Goal: Task Accomplishment & Management: Complete application form

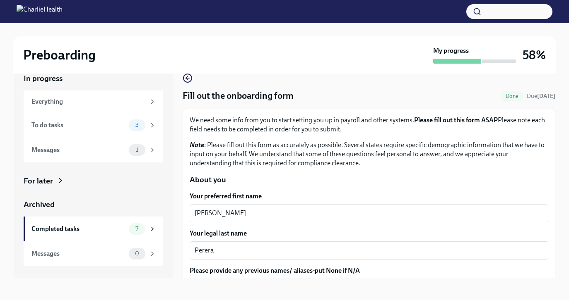
scroll to position [15, 0]
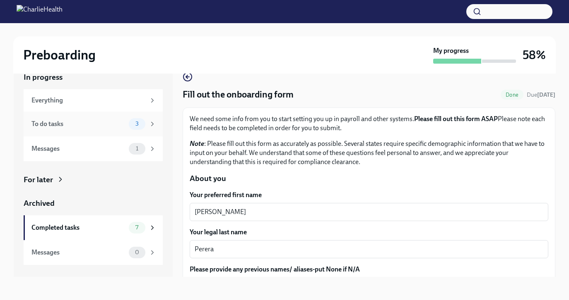
click at [143, 125] on span "3" at bounding box center [136, 124] width 13 height 6
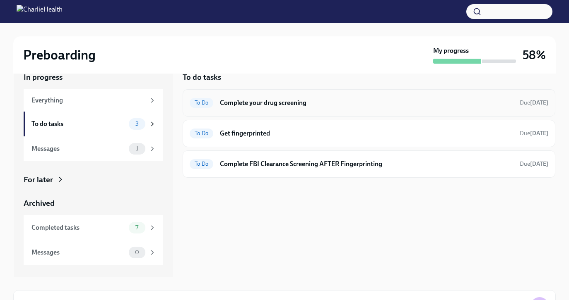
click at [260, 112] on div "To Do Complete your drug screening Due [DATE]" at bounding box center [369, 102] width 373 height 27
click at [253, 106] on h6 "Complete your drug screening" at bounding box center [366, 103] width 293 height 9
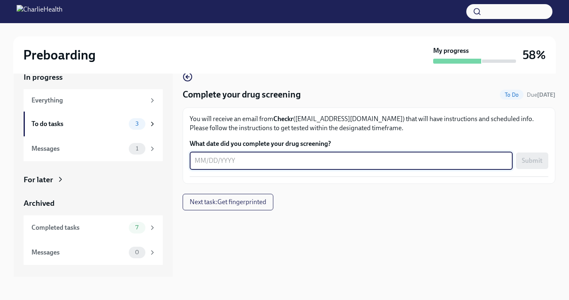
click at [233, 162] on textarea "What date did you complete your drug screening?" at bounding box center [351, 161] width 313 height 10
type textarea "[DATE]"
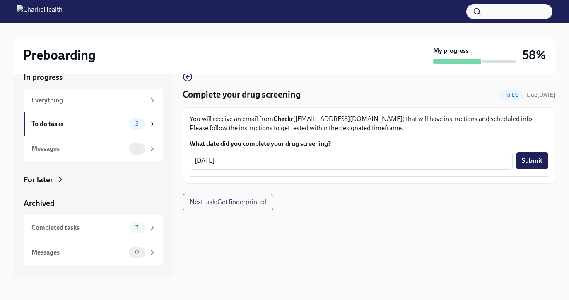
click at [319, 193] on div "Complete your drug screening To Do Due [DATE] You will receive an email from Ch…" at bounding box center [369, 141] width 373 height 139
click at [537, 161] on span "Submit" at bounding box center [532, 161] width 21 height 8
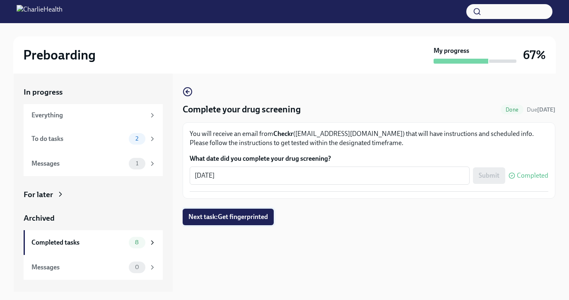
click at [256, 216] on span "Next task : Get fingerprinted" at bounding box center [227, 217] width 79 height 8
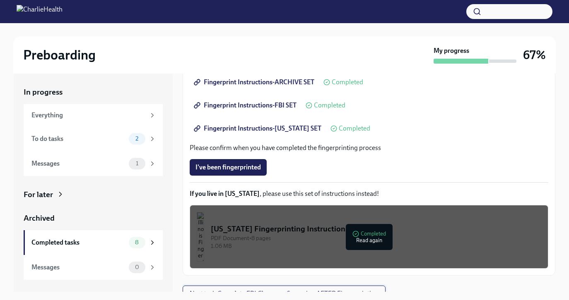
scroll to position [149, 0]
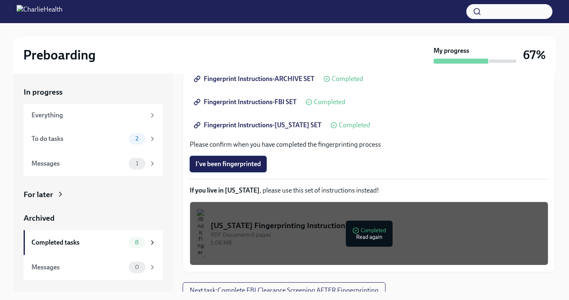
click at [226, 166] on span "I've been fingerprinted" at bounding box center [227, 164] width 65 height 8
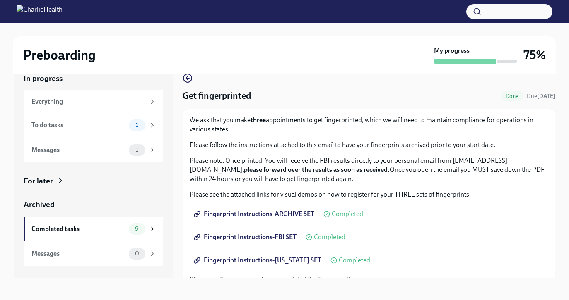
scroll to position [15, 0]
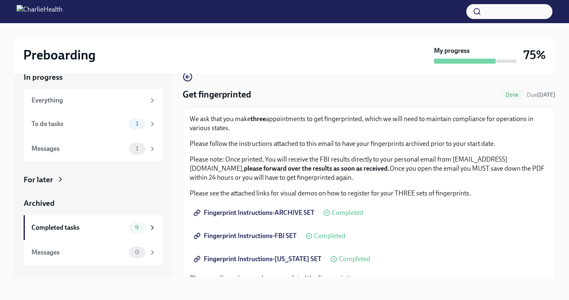
click at [226, 166] on p "Please note: Once printed, You will receive the FBI results directly to your pe…" at bounding box center [369, 168] width 358 height 27
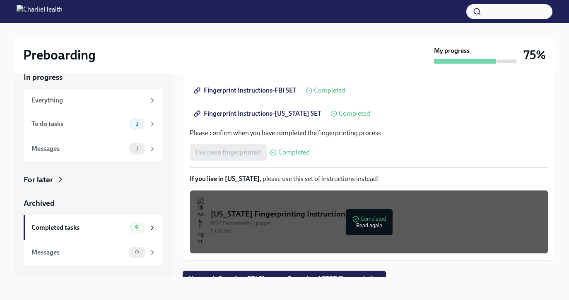
scroll to position [156, 0]
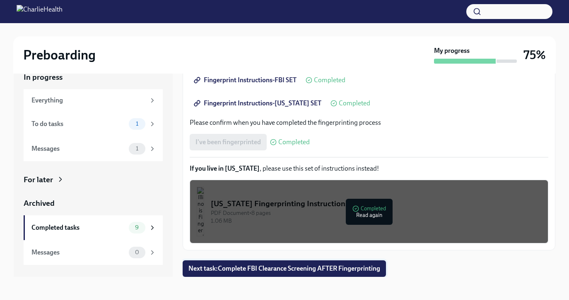
click at [229, 269] on span "Next task : Complete FBI Clearance Screening AFTER Fingerprinting" at bounding box center [284, 269] width 192 height 8
